Goal: Contribute content: Add original content to the website for others to see

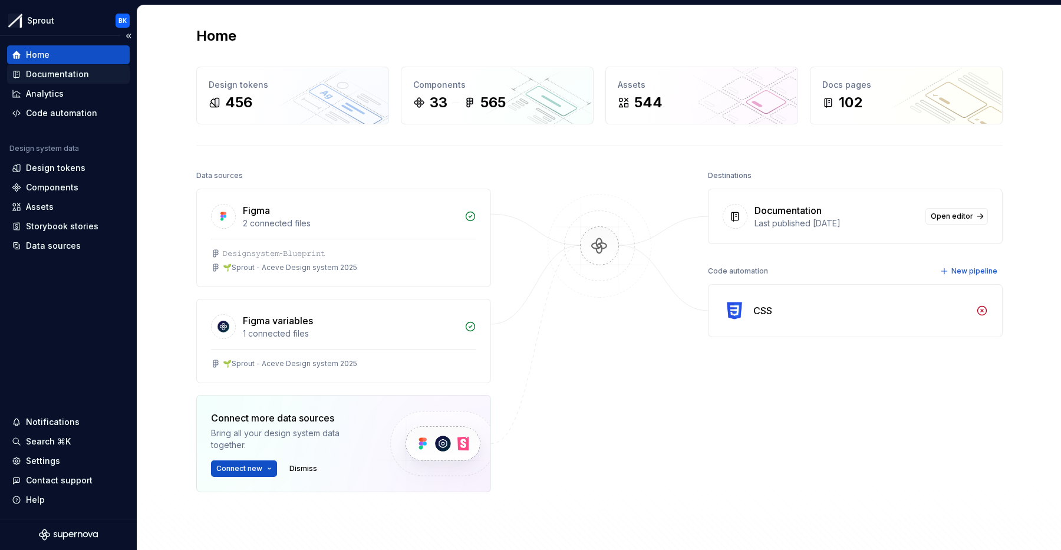
click at [84, 77] on div "Documentation" at bounding box center [57, 74] width 63 height 12
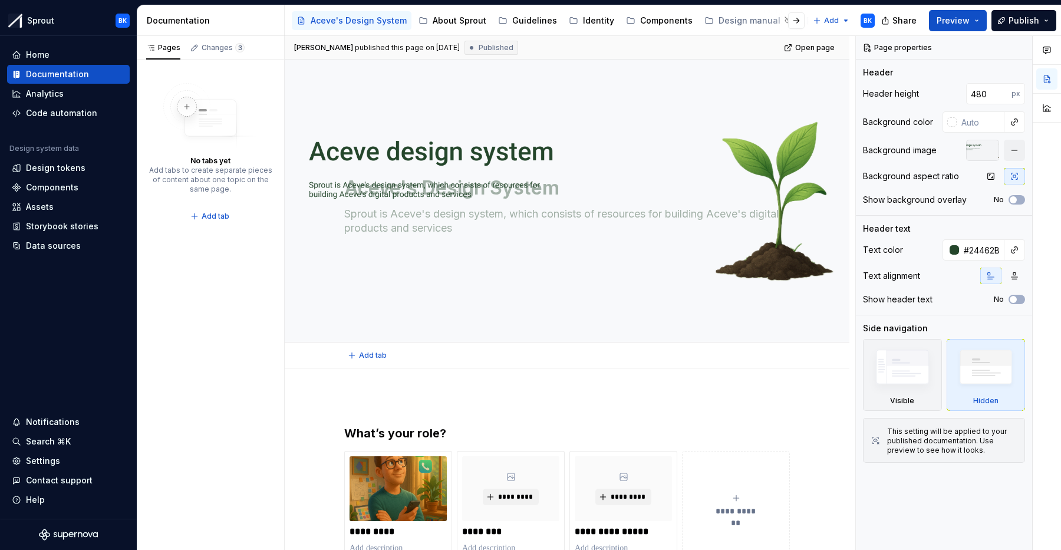
type textarea "*"
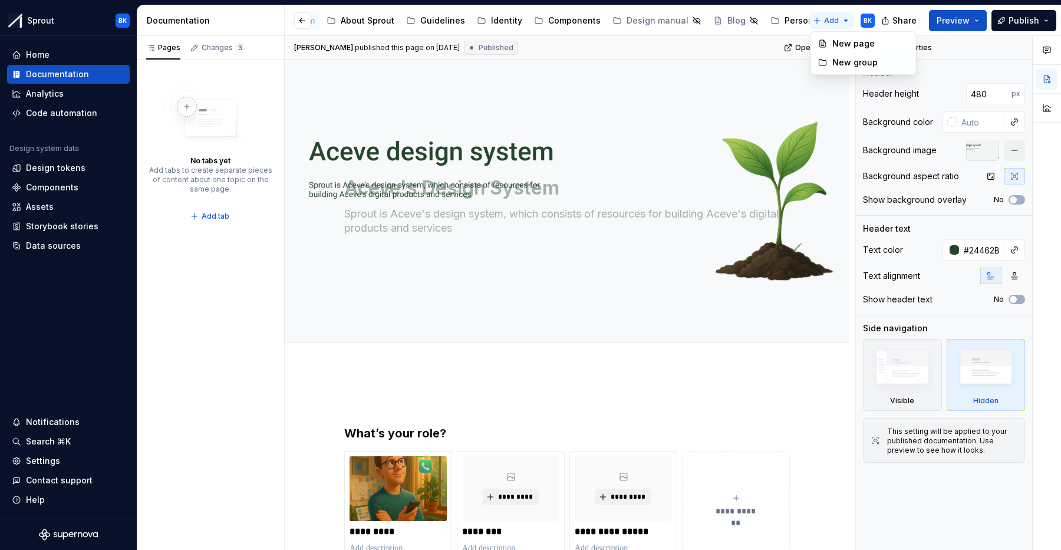
click at [823, 19] on html "Sprout BK Home Documentation Analytics Code automation Design system data Desig…" at bounding box center [530, 275] width 1061 height 550
click at [853, 42] on div "New page" at bounding box center [870, 44] width 77 height 12
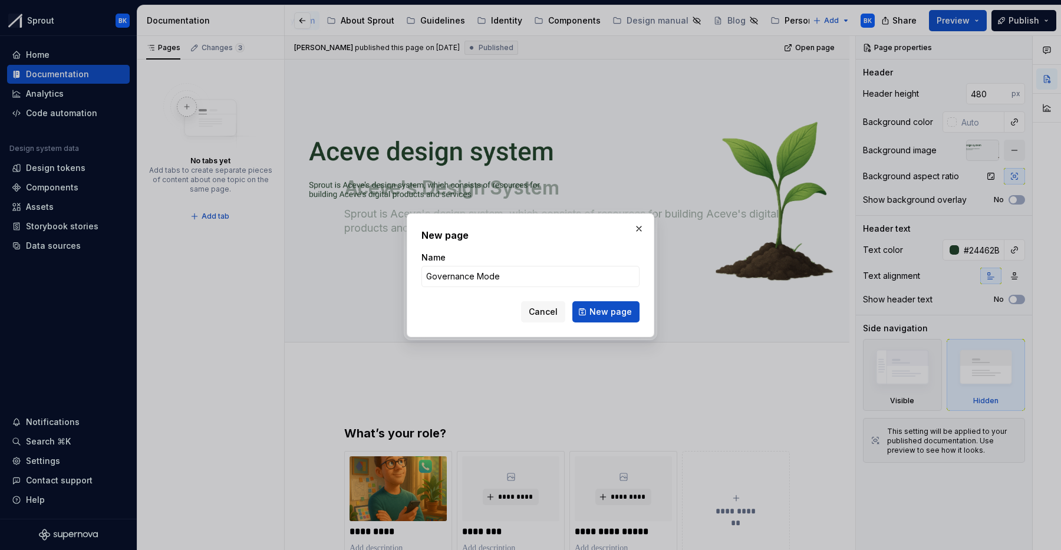
type input "Governance Model"
click button "New page" at bounding box center [605, 311] width 67 height 21
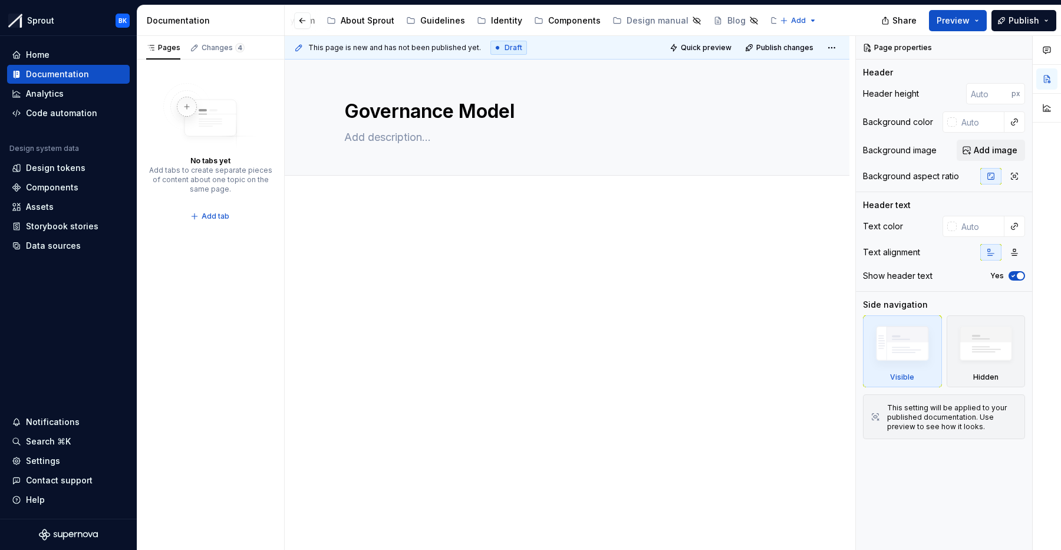
type textarea "*"
